Goal: Task Accomplishment & Management: Manage account settings

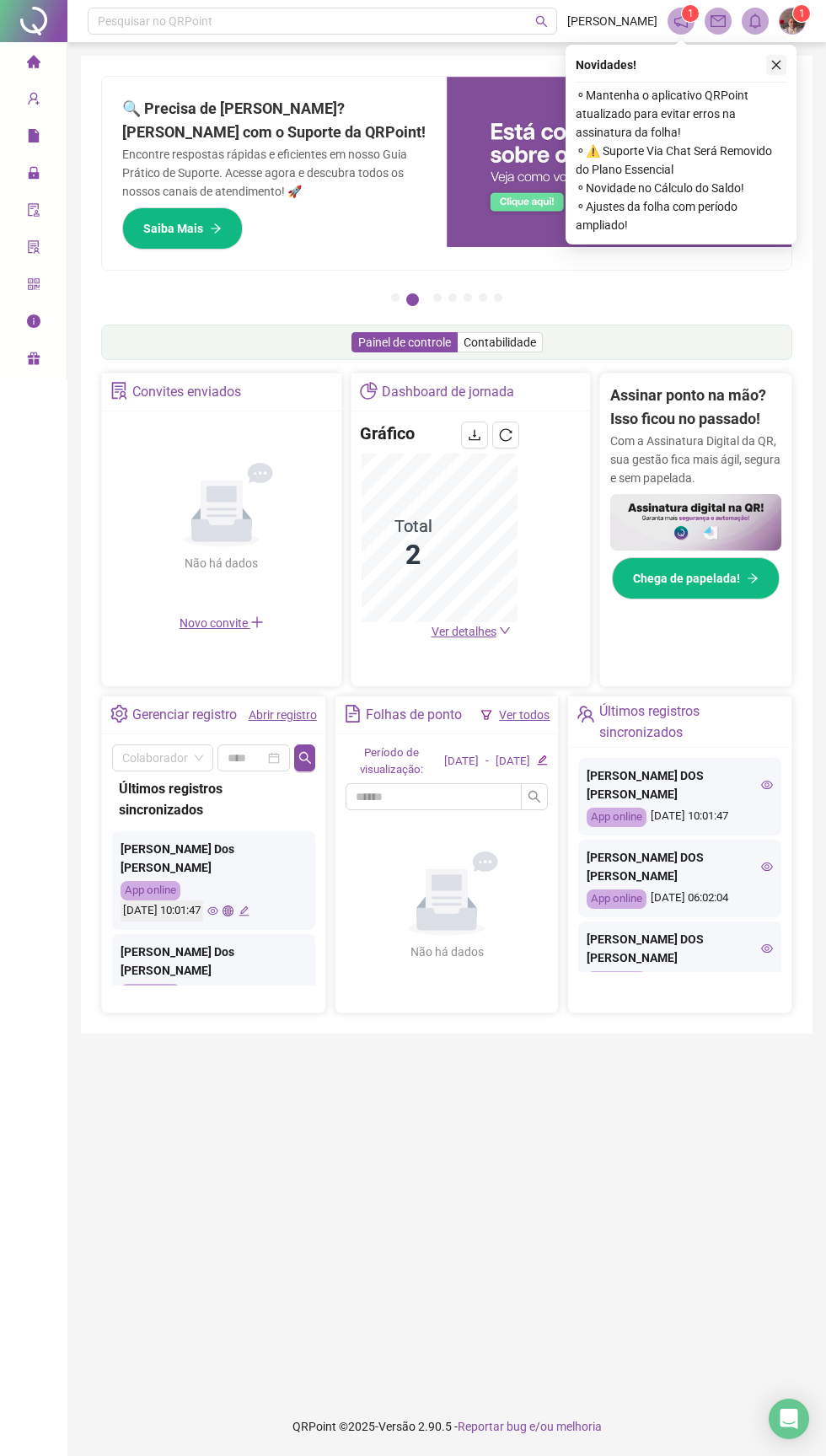
click at [776, 70] on icon "close" at bounding box center [776, 65] width 11 height 11
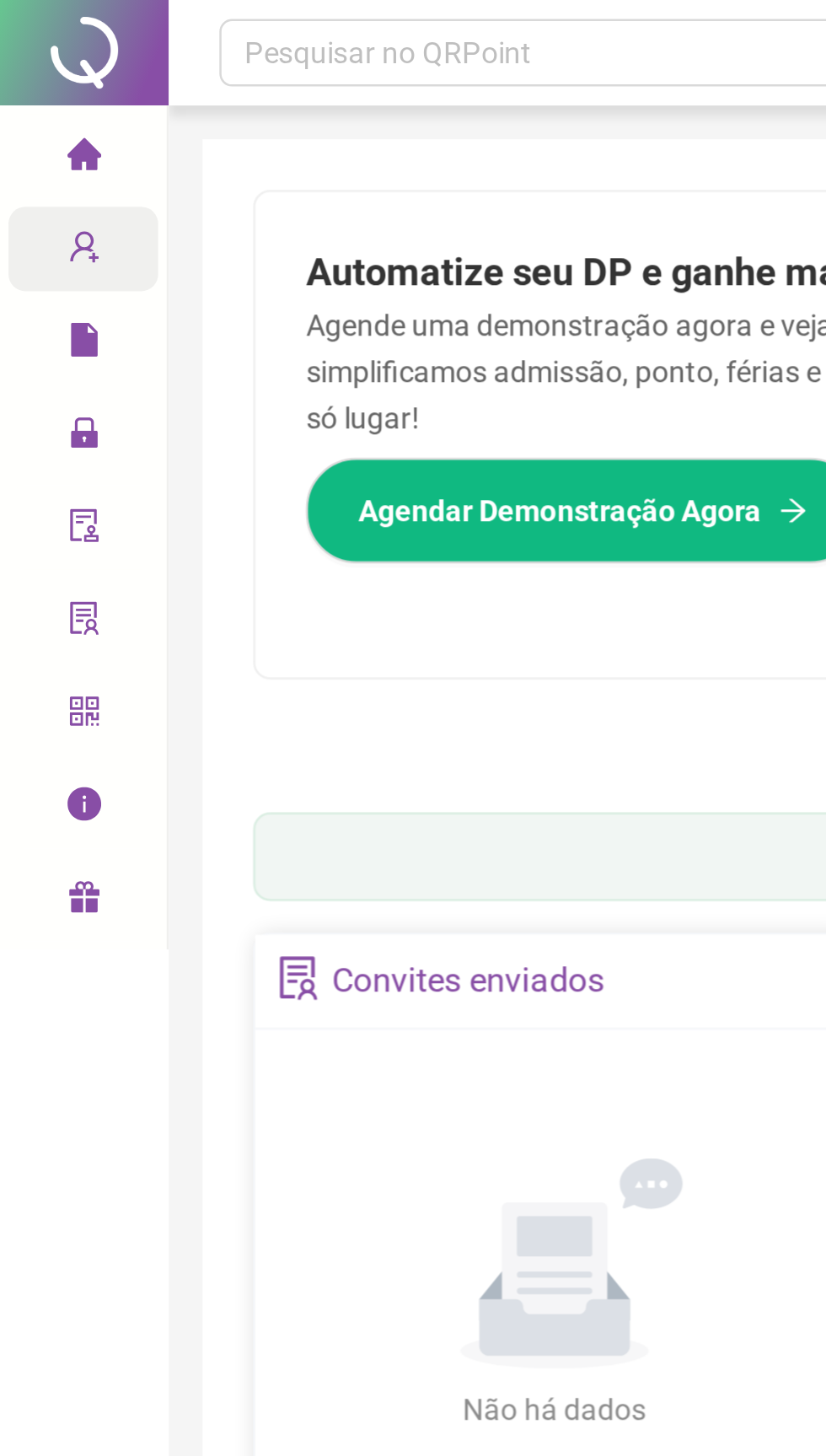
click at [27, 103] on icon "user-add" at bounding box center [34, 98] width 13 height 13
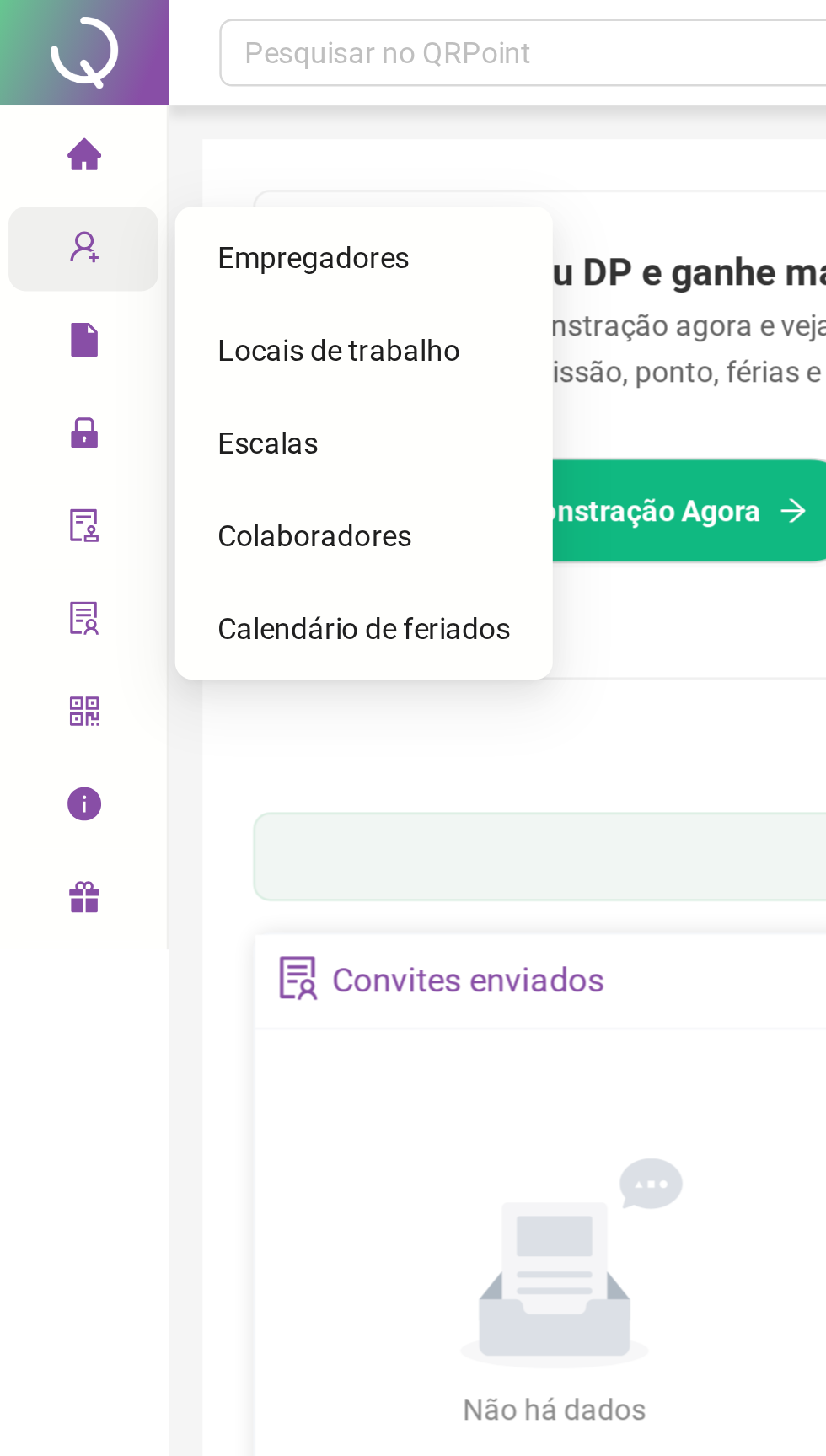
click at [106, 217] on span "Colaboradores" at bounding box center [126, 214] width 78 height 13
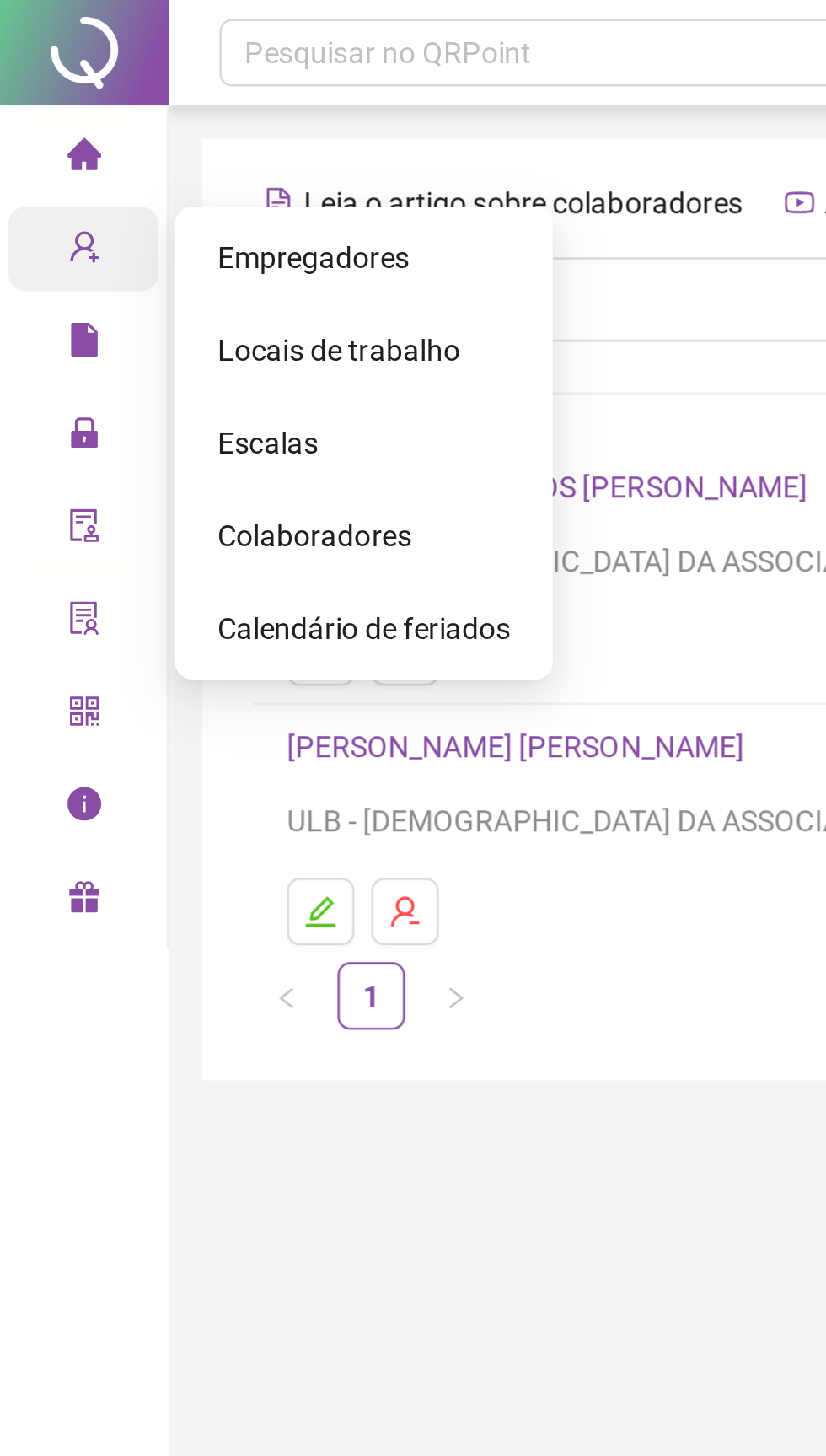
click at [97, 213] on span "Colaboradores" at bounding box center [126, 214] width 78 height 13
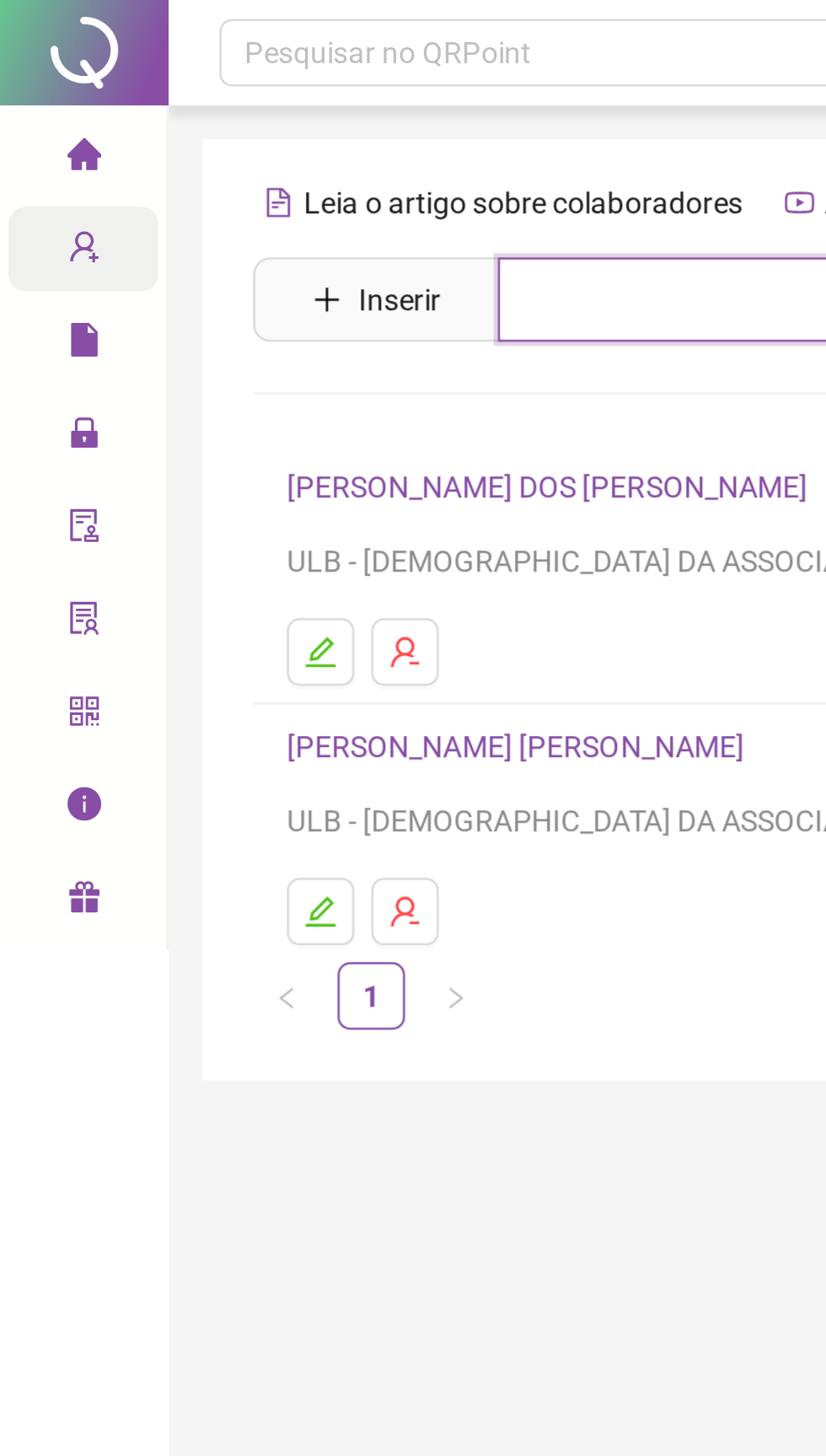
click at [212, 122] on input "text" at bounding box center [459, 119] width 520 height 34
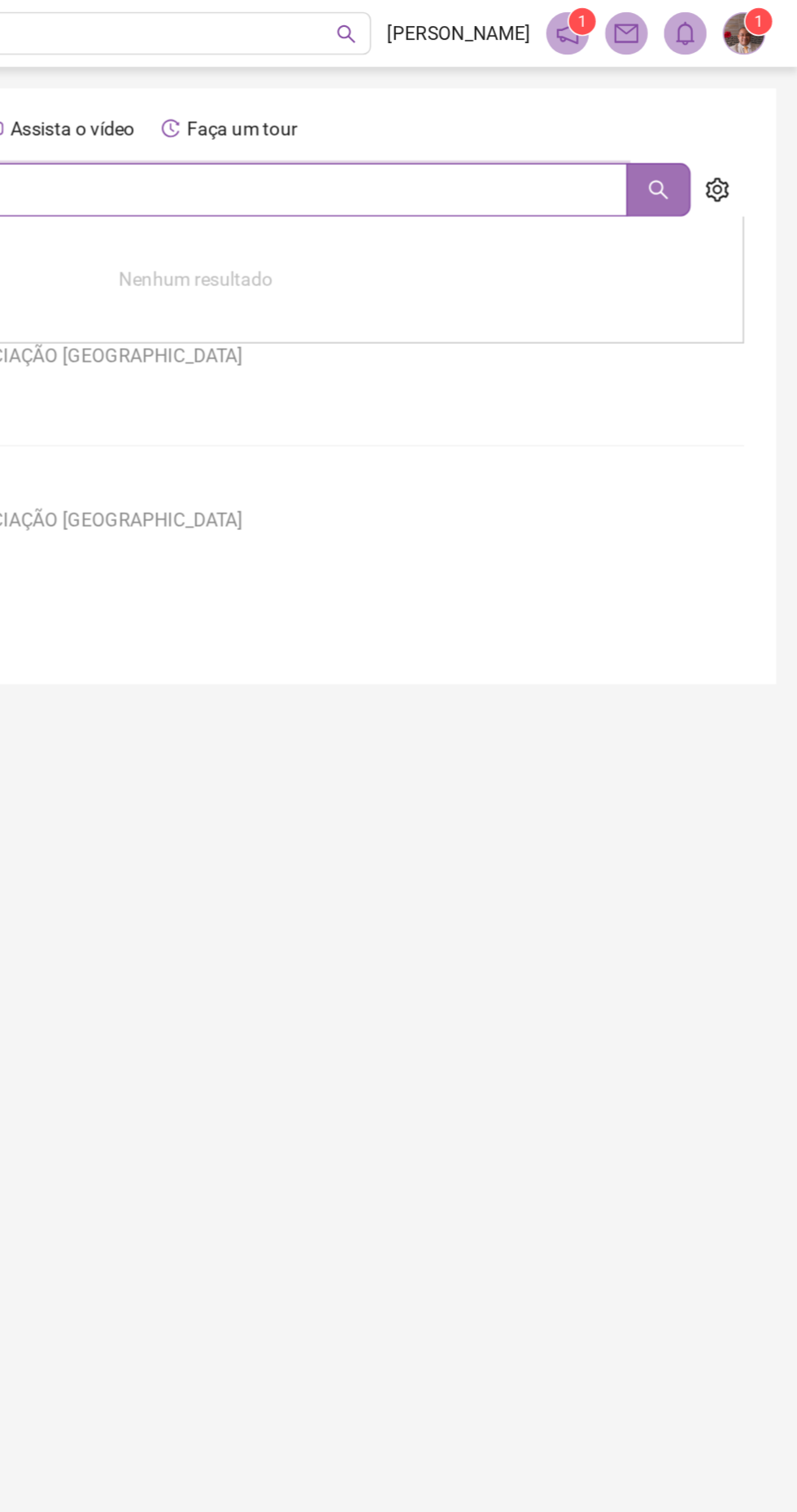
click at [707, 125] on button "button" at bounding box center [713, 115] width 39 height 32
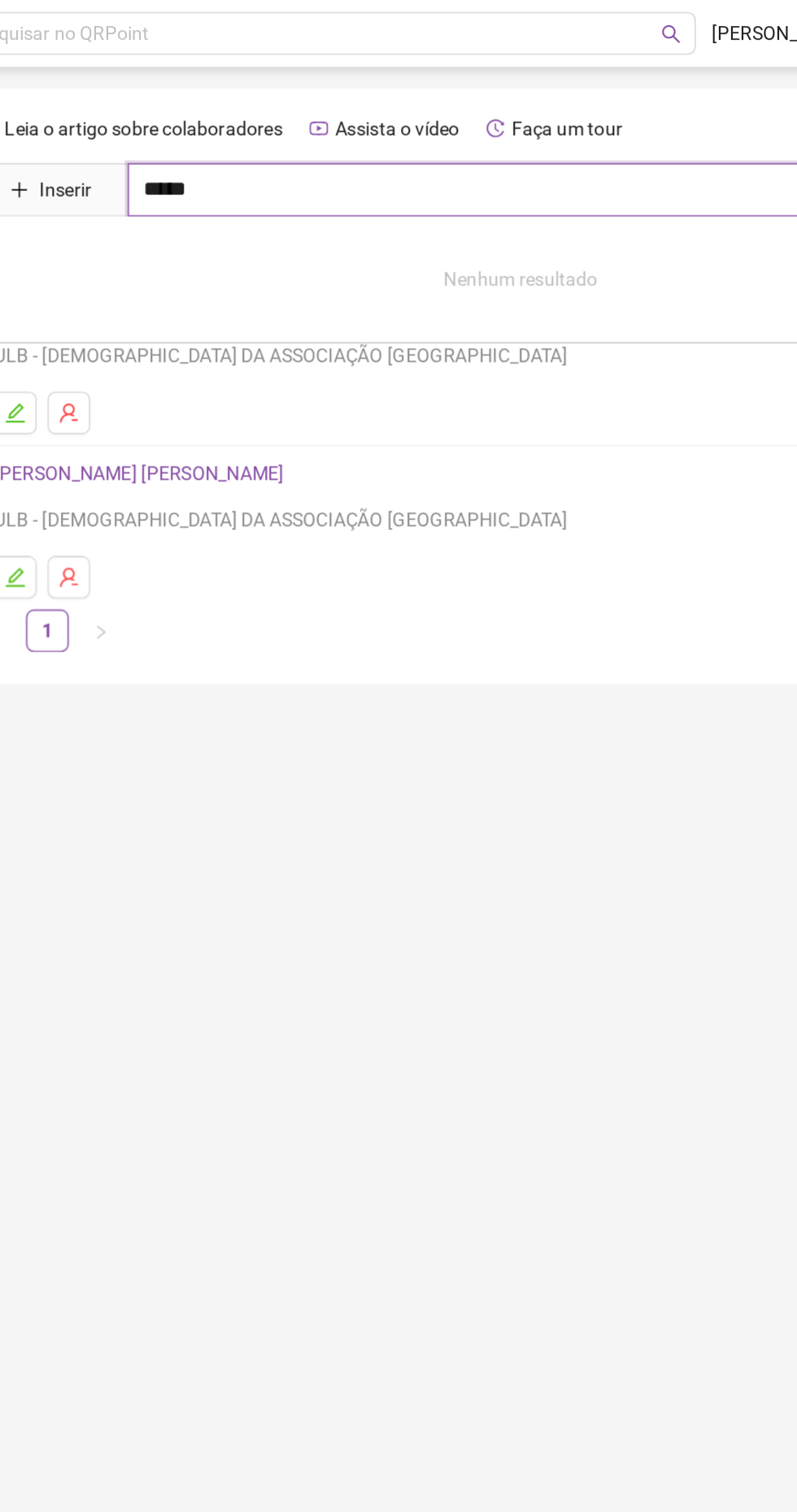
click at [246, 119] on input "*****" at bounding box center [443, 115] width 502 height 32
type input "*"
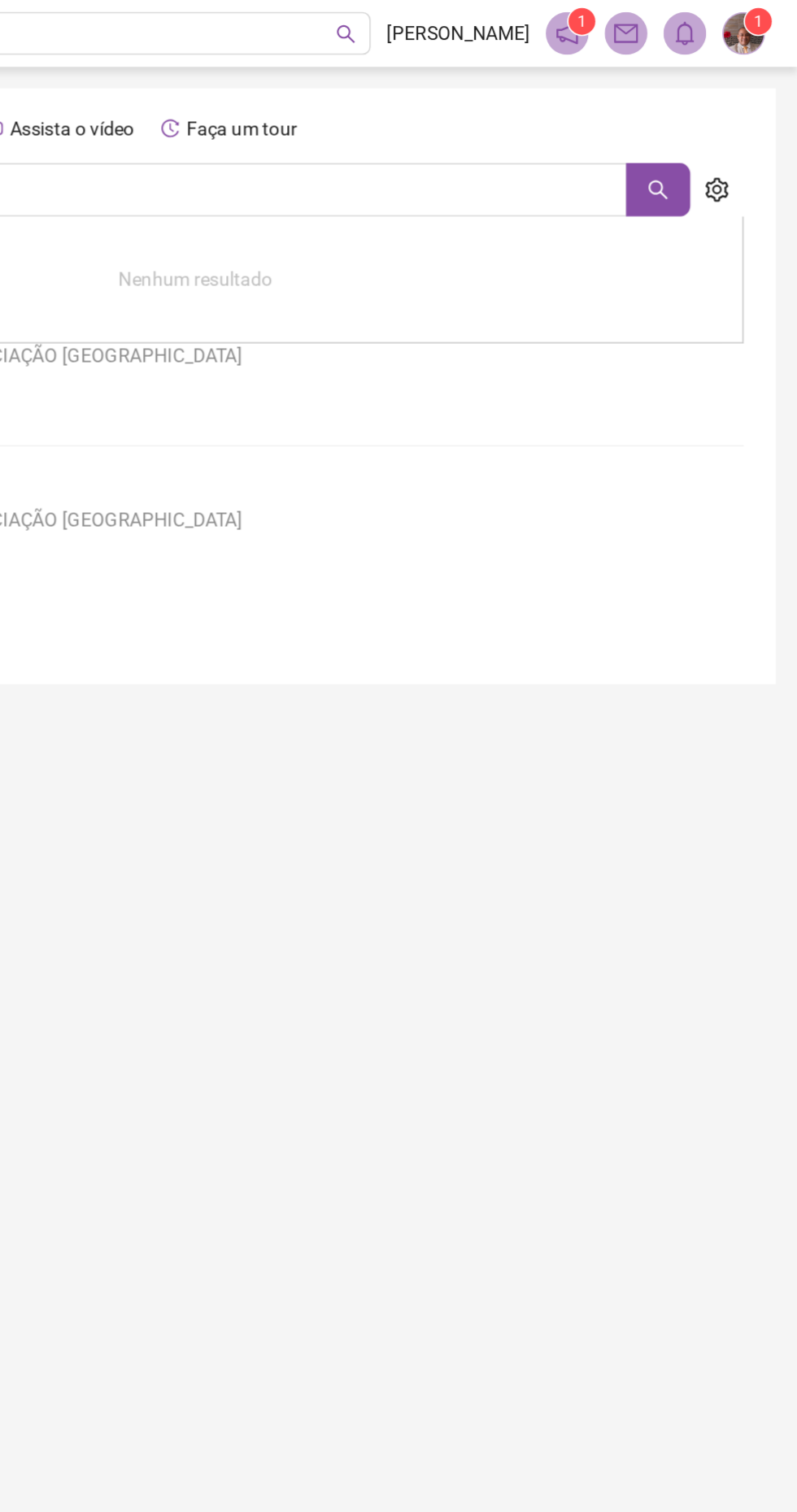
click at [764, 25] on img at bounding box center [765, 20] width 25 height 25
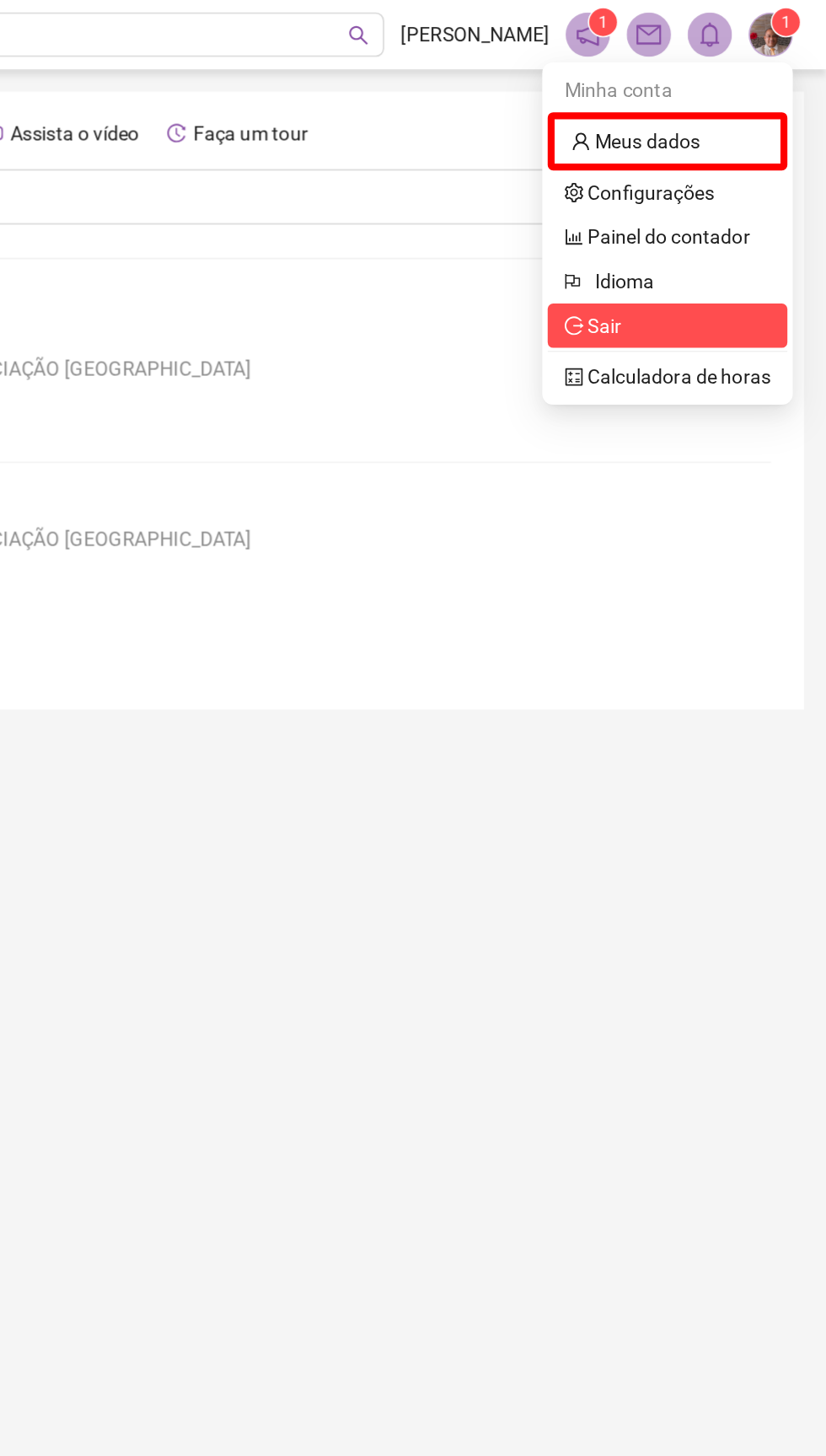
click at [681, 203] on span "Sair" at bounding box center [684, 197] width 34 height 13
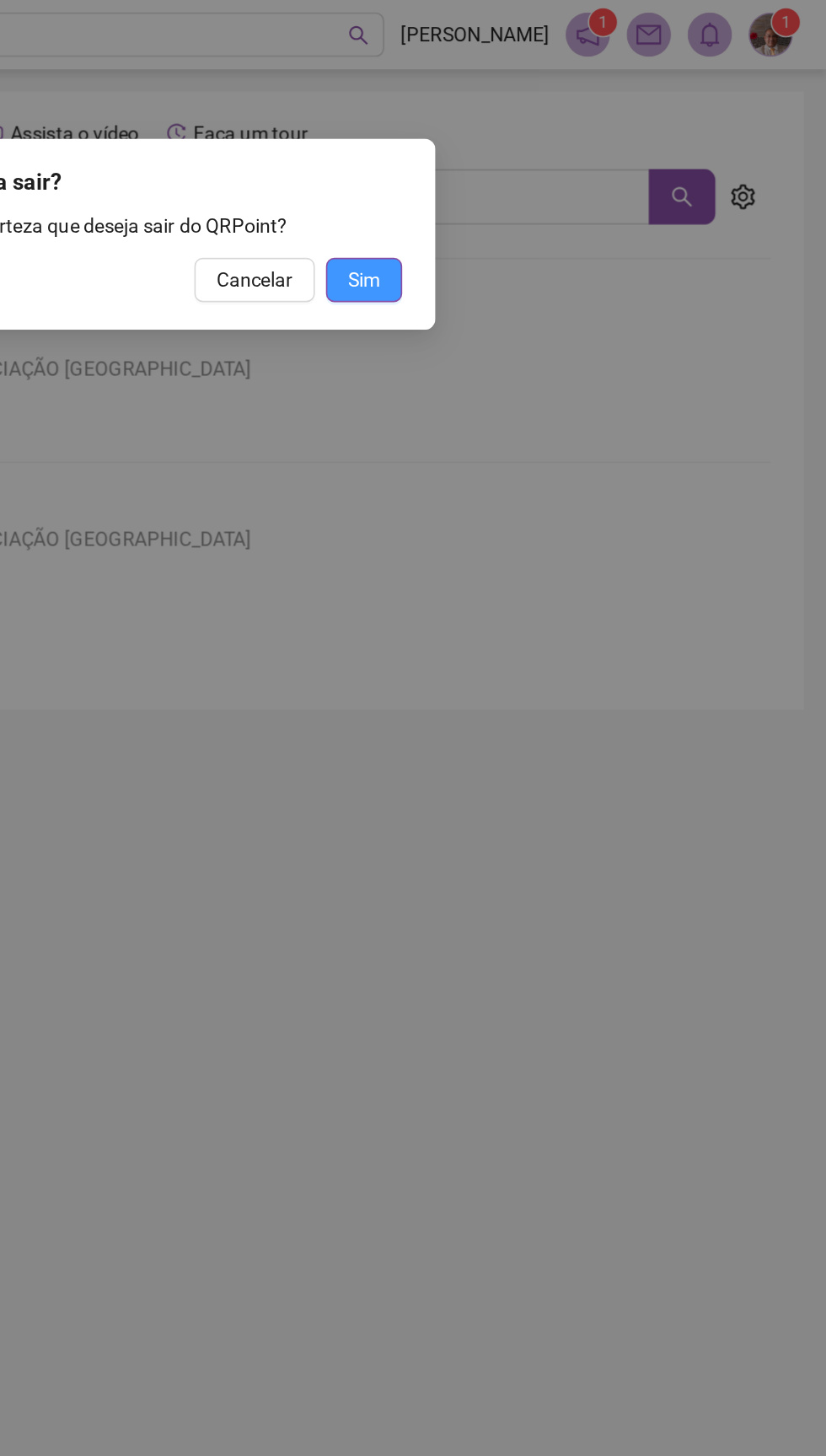
click at [537, 172] on span "Sim" at bounding box center [545, 170] width 19 height 19
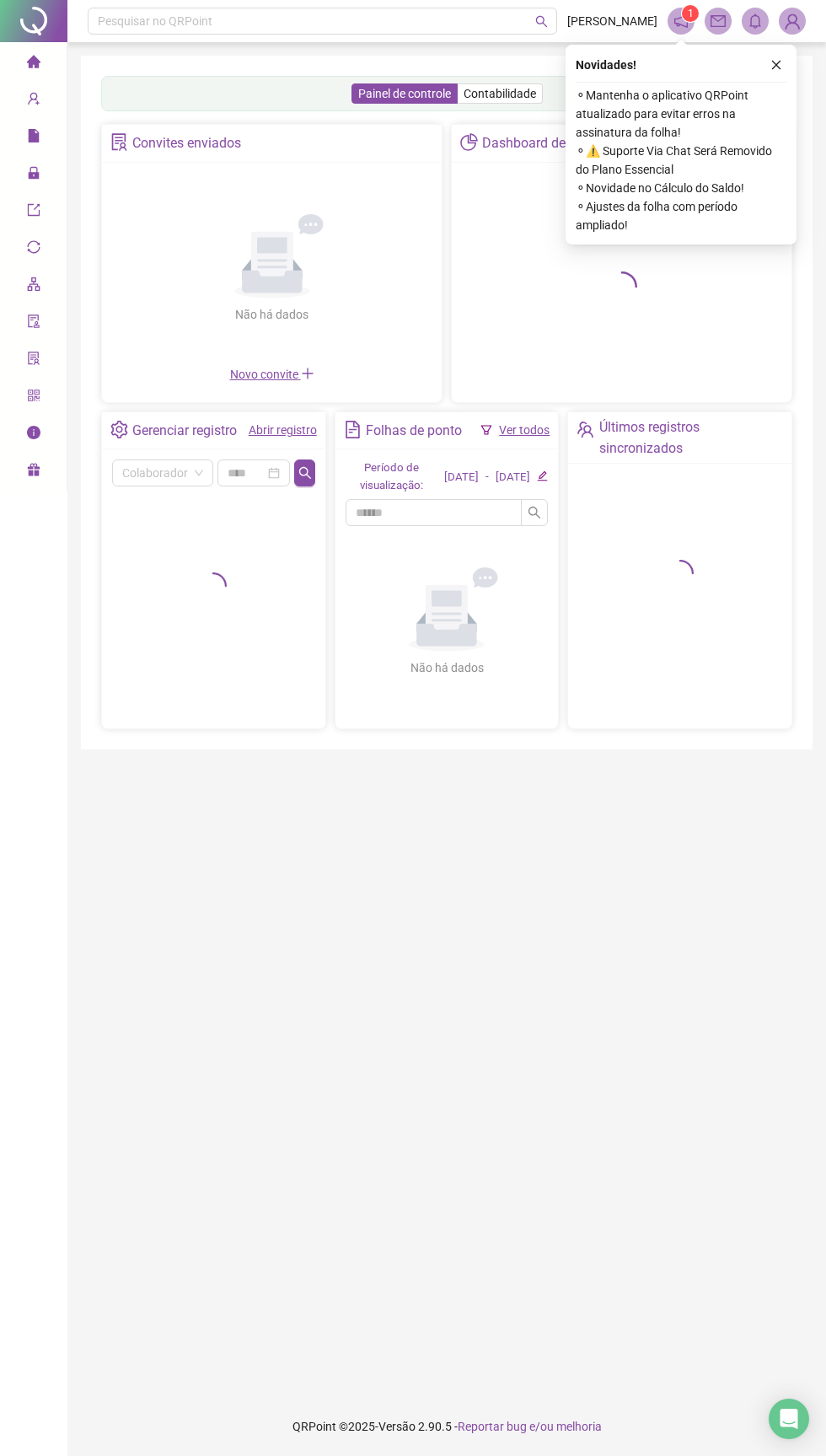
click at [781, 75] on div "Novidades ! ⚬ Mantenha o aplicativo QRPoint atualizado para evitar erros na ass…" at bounding box center [681, 145] width 231 height 200
click at [784, 73] on button "button" at bounding box center [776, 65] width 20 height 20
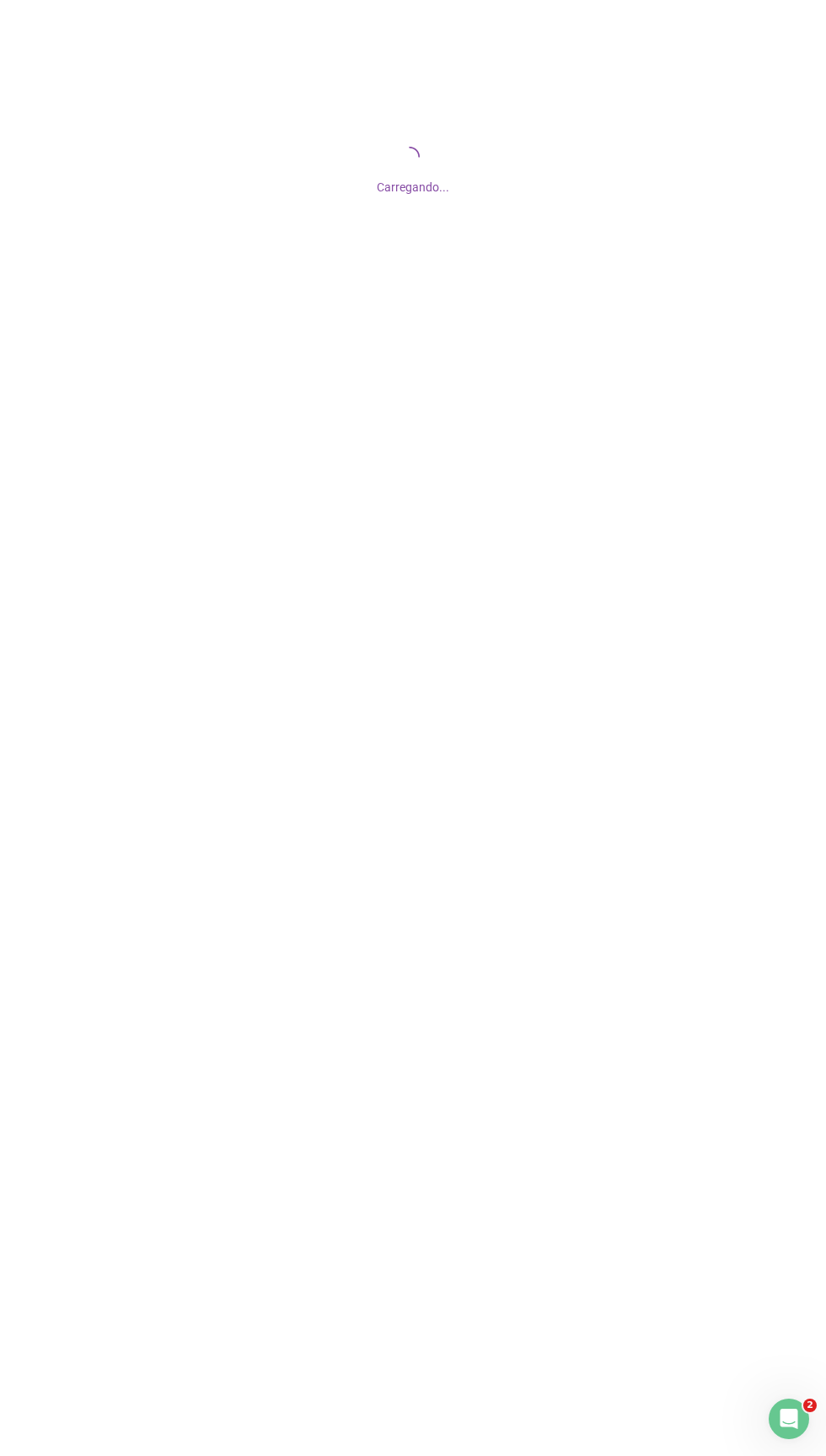
click at [183, 756] on div at bounding box center [413, 728] width 826 height 1456
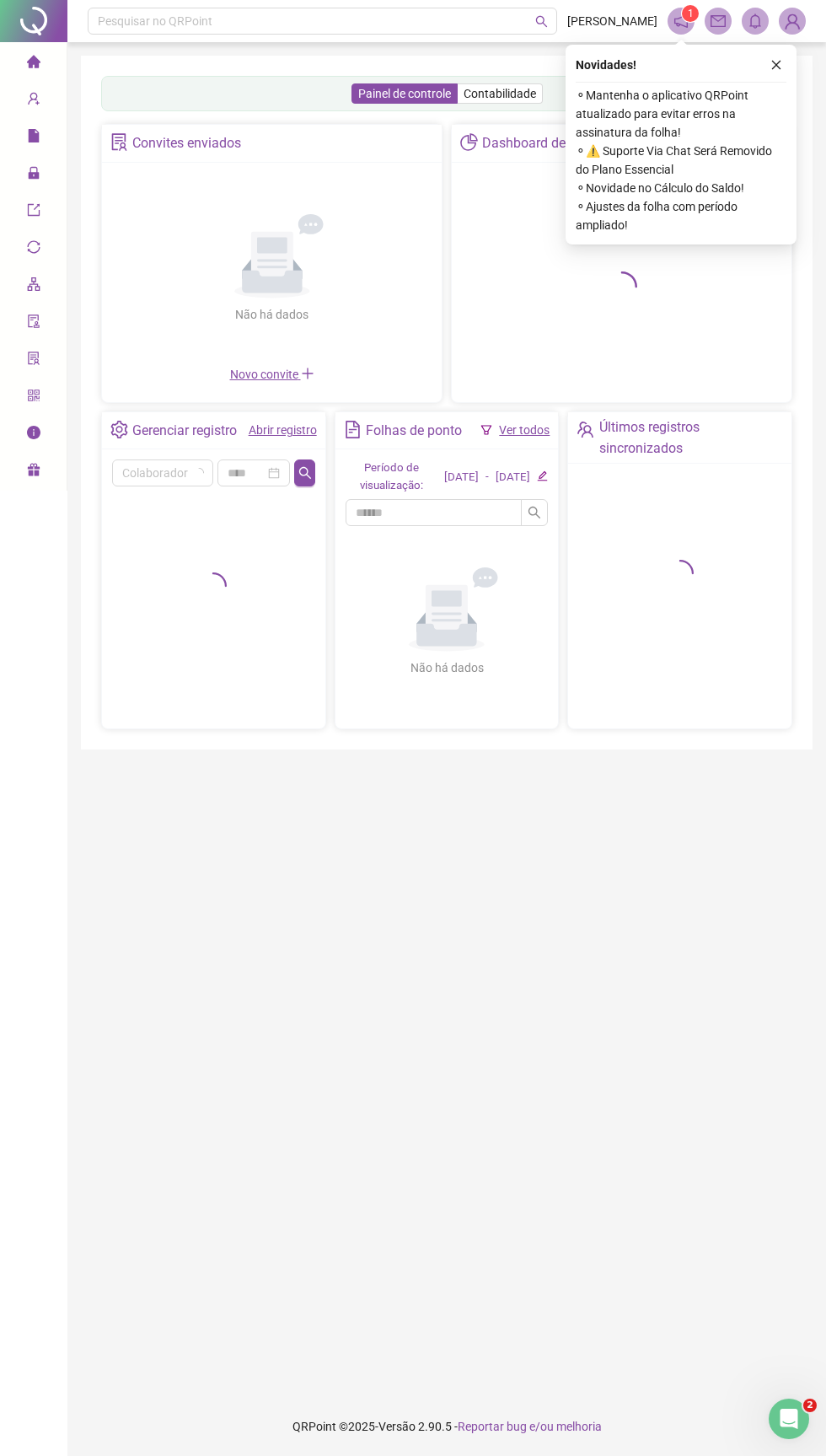
click at [777, 84] on div "⚬ Mantenha o aplicativo QRPoint atualizado para evitar erros na assinatura da f…" at bounding box center [681, 157] width 210 height 153
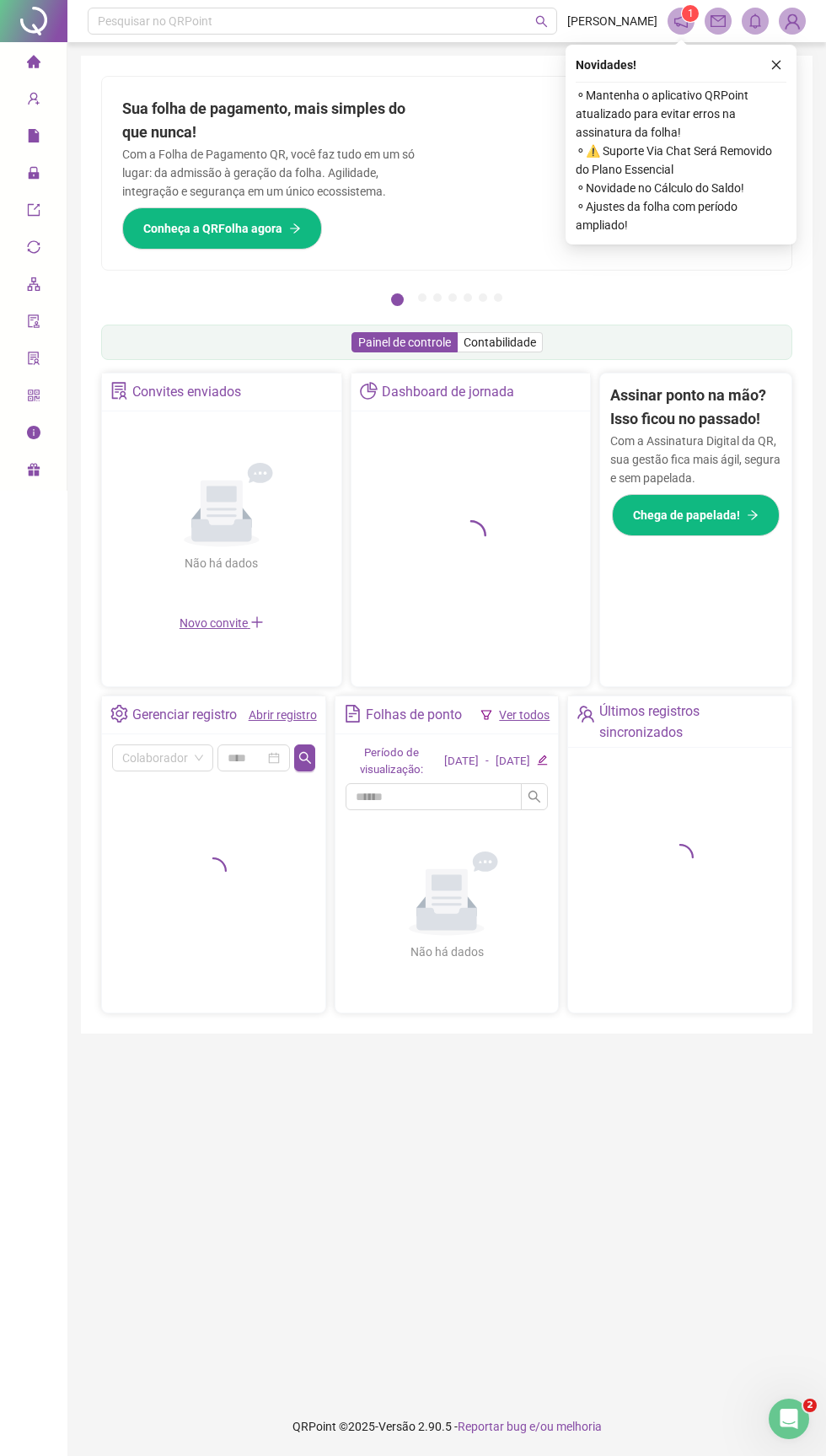
click at [747, 79] on div "Novidades ! ⚬ Mantenha o aplicativo QRPoint atualizado para evitar erros na ass…" at bounding box center [681, 145] width 231 height 200
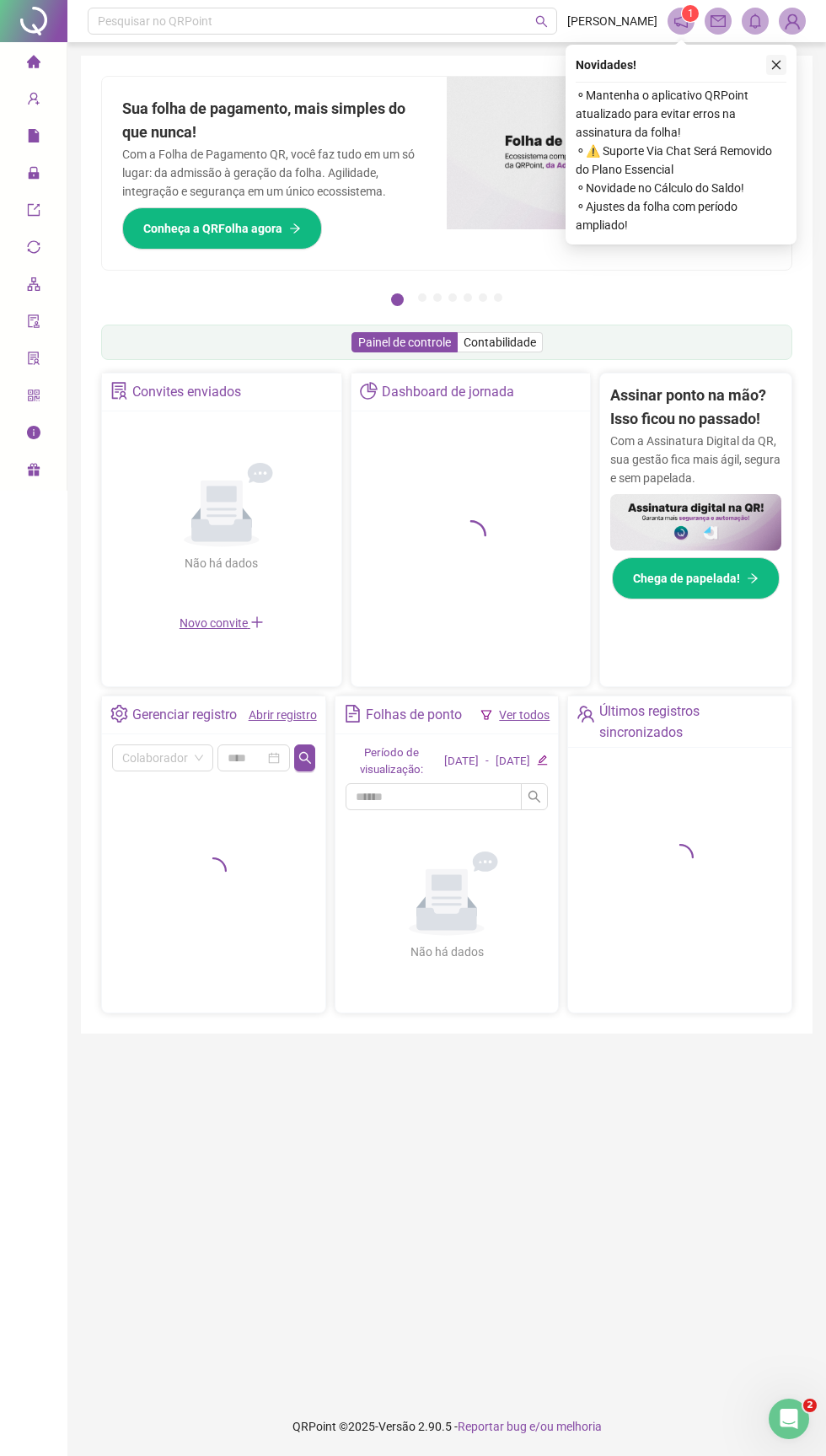
click at [776, 73] on button "button" at bounding box center [776, 65] width 20 height 20
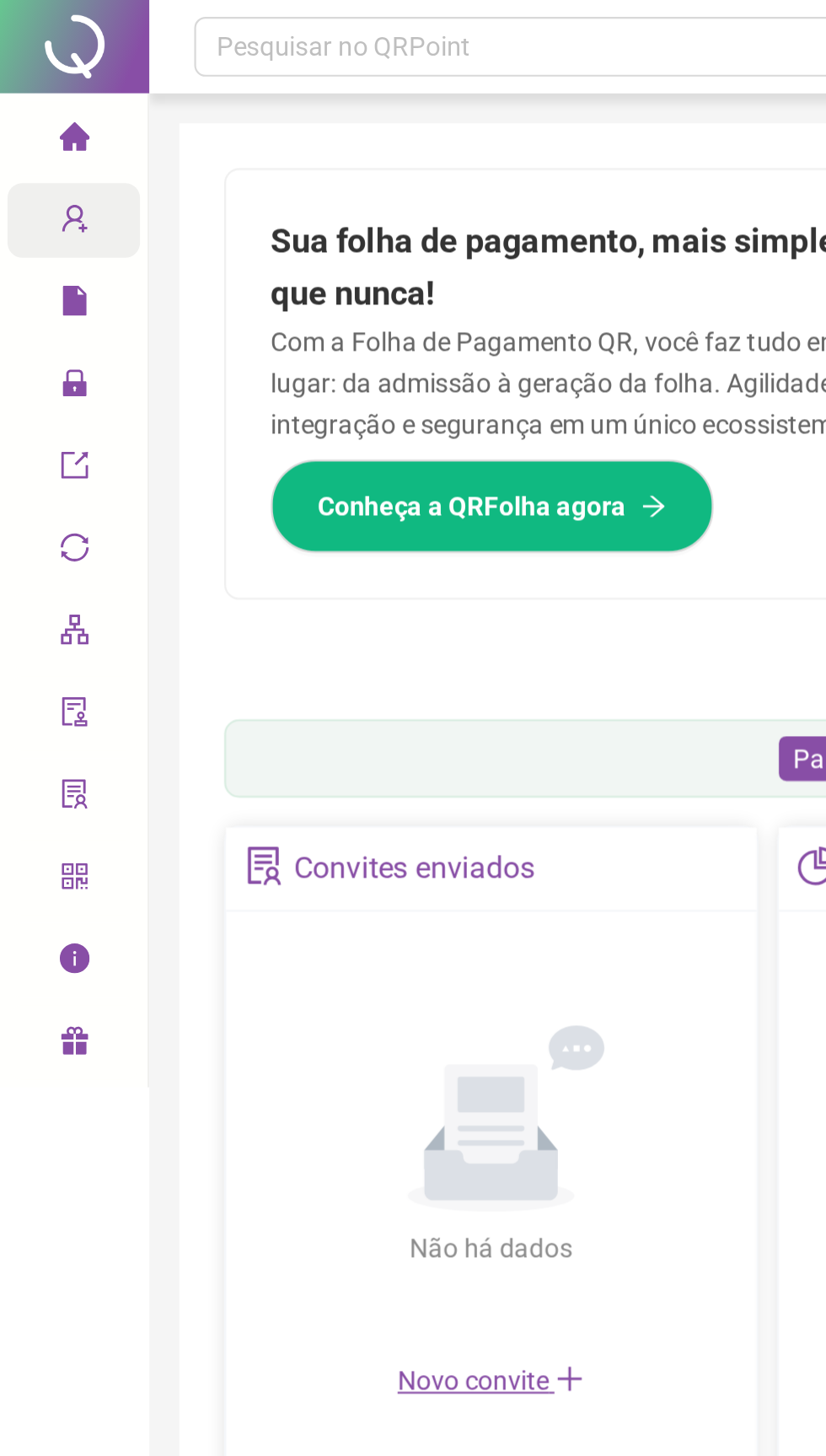
click at [22, 110] on div "Cadastros" at bounding box center [34, 99] width 60 height 34
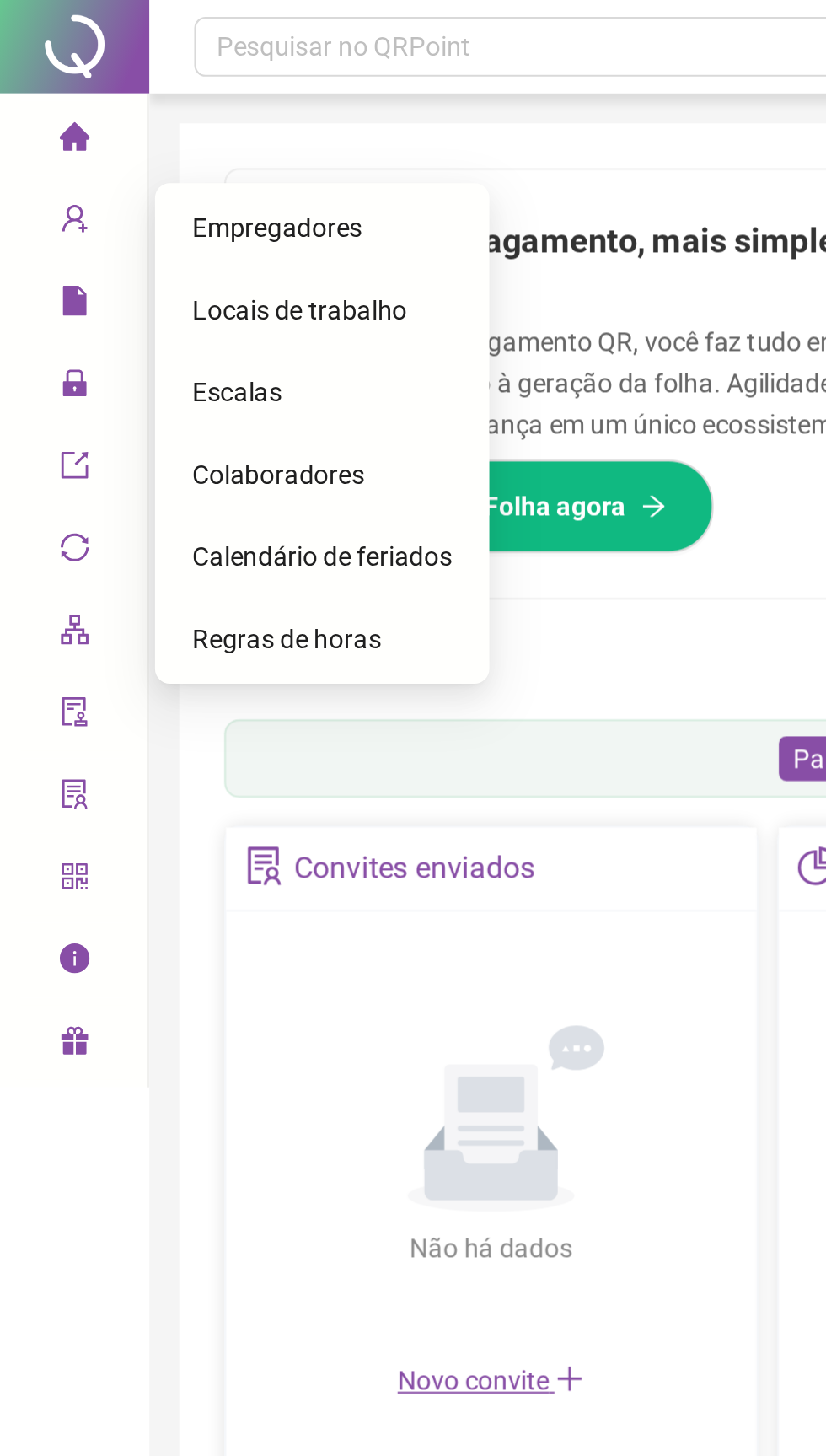
click at [102, 219] on span "Colaboradores" at bounding box center [126, 214] width 78 height 13
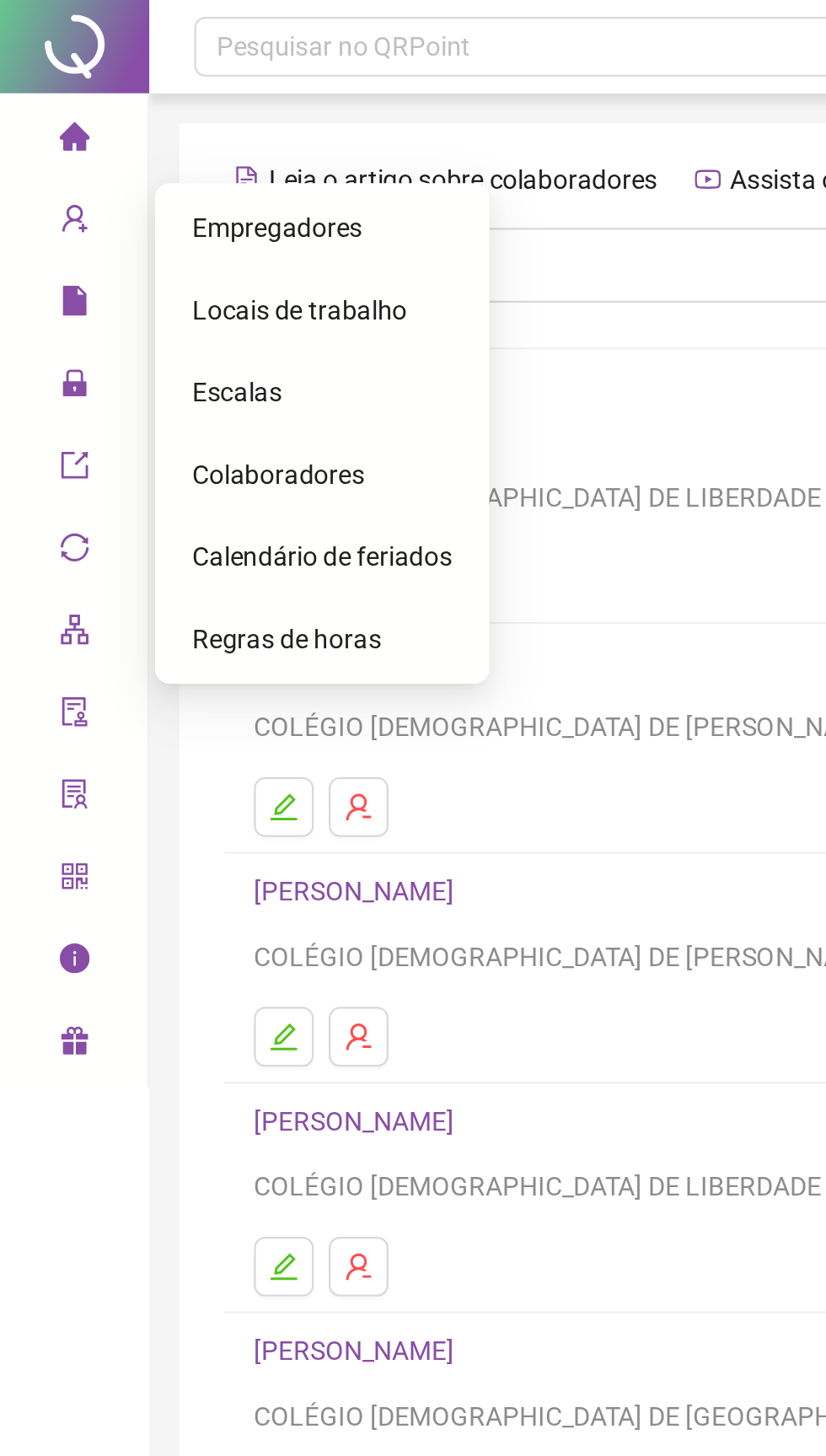
click at [95, 222] on div "Colaboradores" at bounding box center [145, 214] width 118 height 34
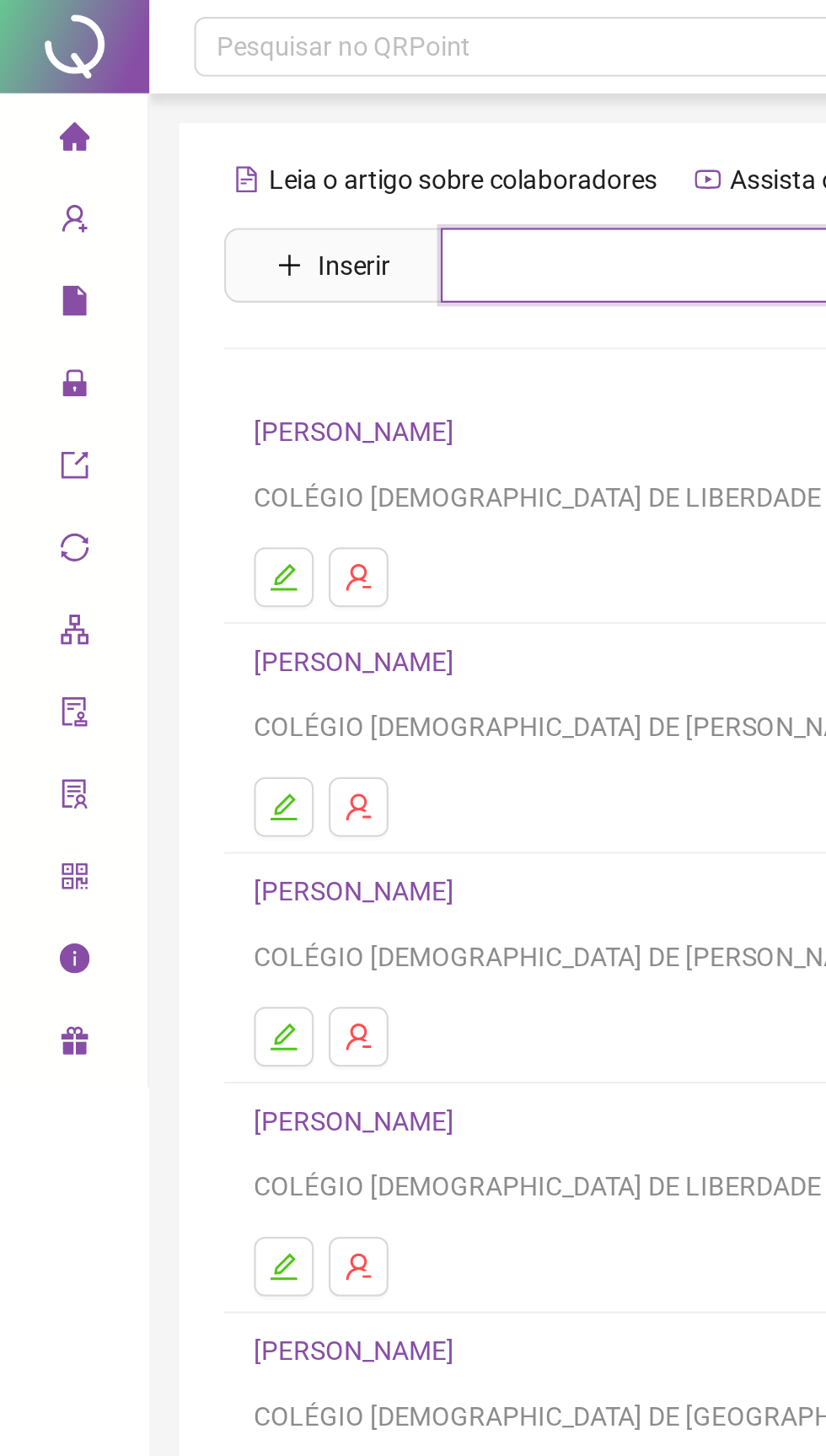
click at [238, 126] on input "text" at bounding box center [459, 119] width 520 height 34
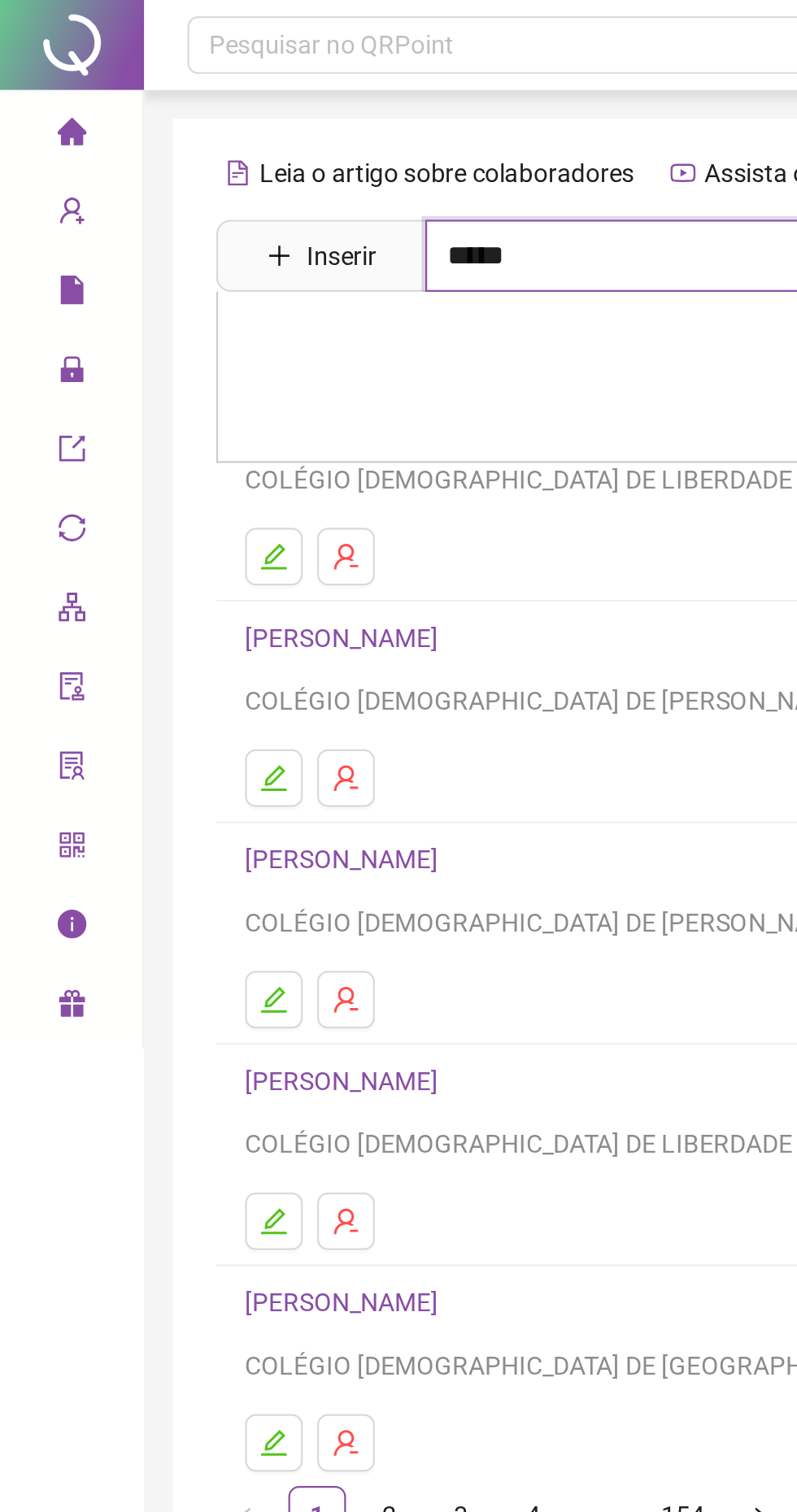
type input "*****"
